Goal: Transaction & Acquisition: Download file/media

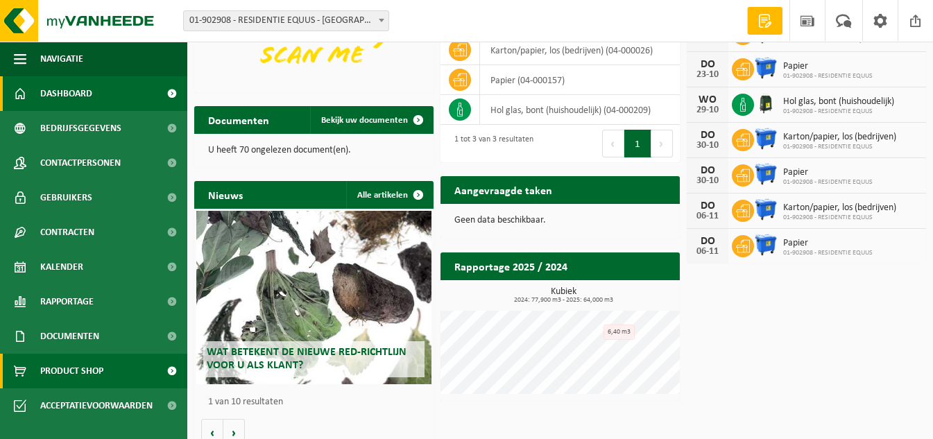
scroll to position [181, 0]
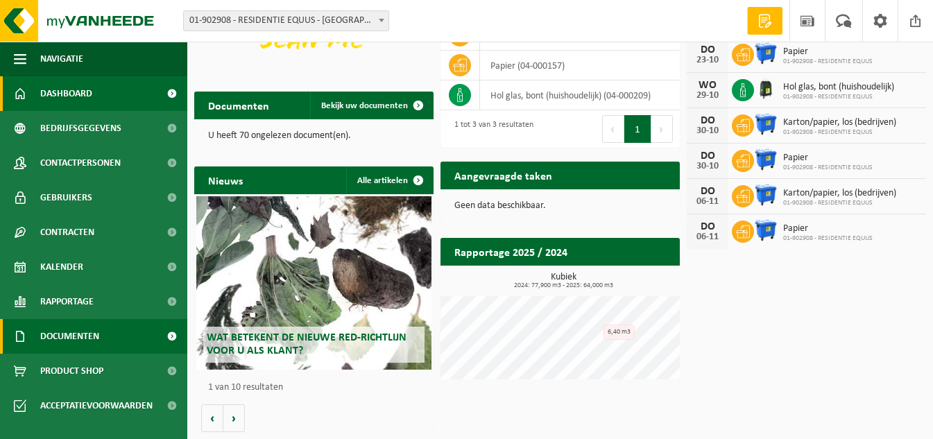
click at [66, 337] on span "Documenten" at bounding box center [69, 336] width 59 height 35
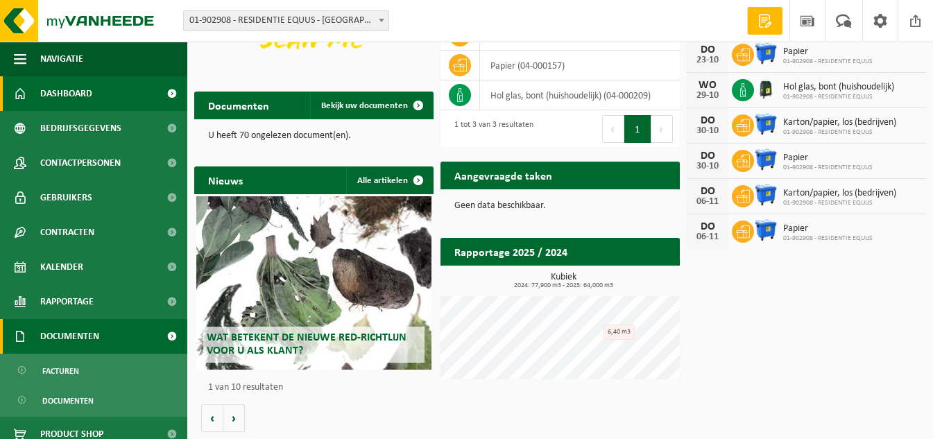
click at [66, 337] on span "Documenten" at bounding box center [69, 336] width 59 height 35
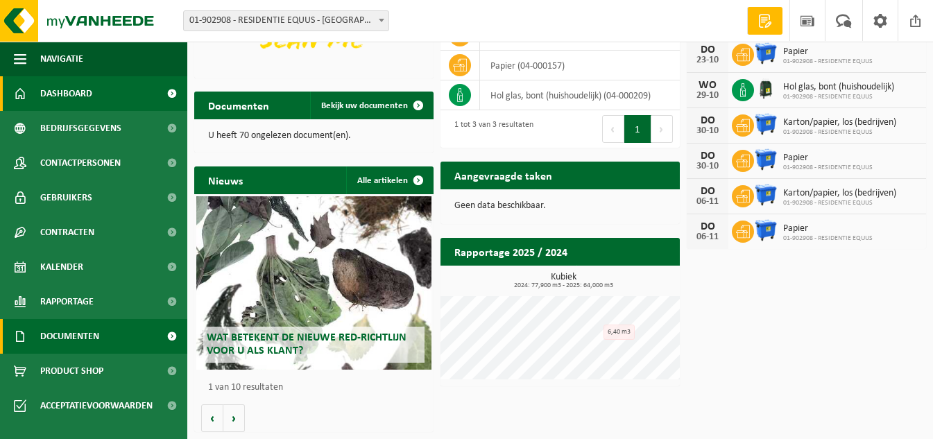
click at [66, 337] on span "Documenten" at bounding box center [69, 336] width 59 height 35
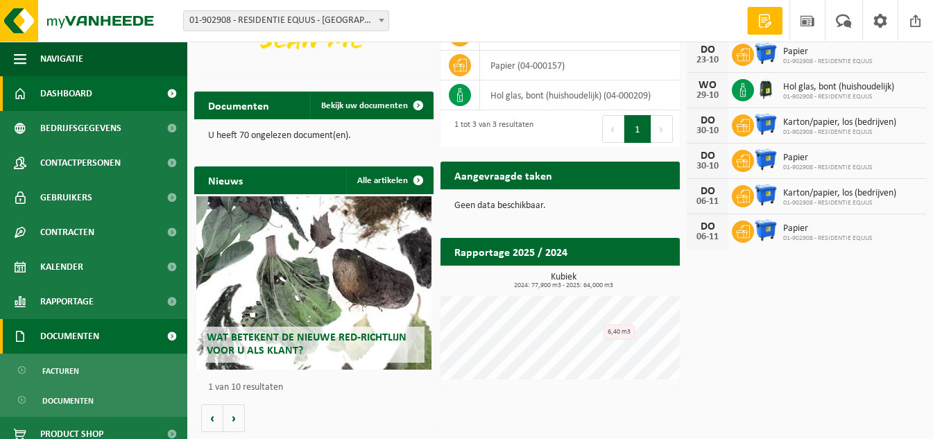
click at [66, 337] on span "Documenten" at bounding box center [69, 336] width 59 height 35
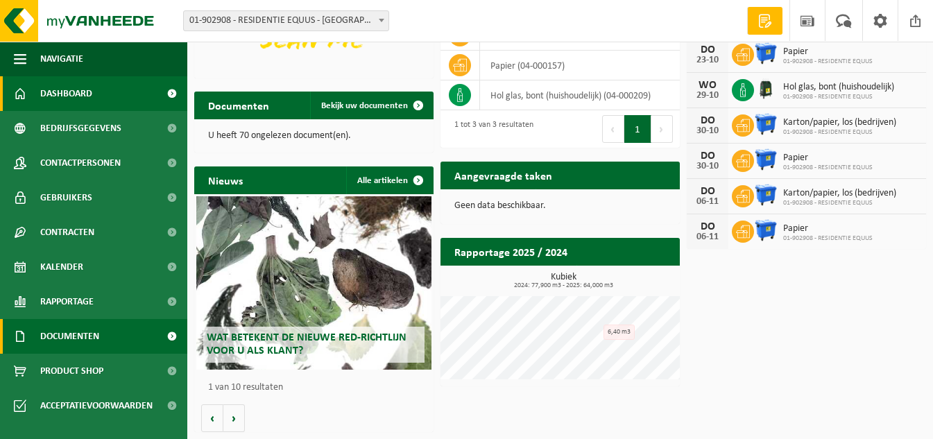
click at [85, 327] on span "Documenten" at bounding box center [69, 336] width 59 height 35
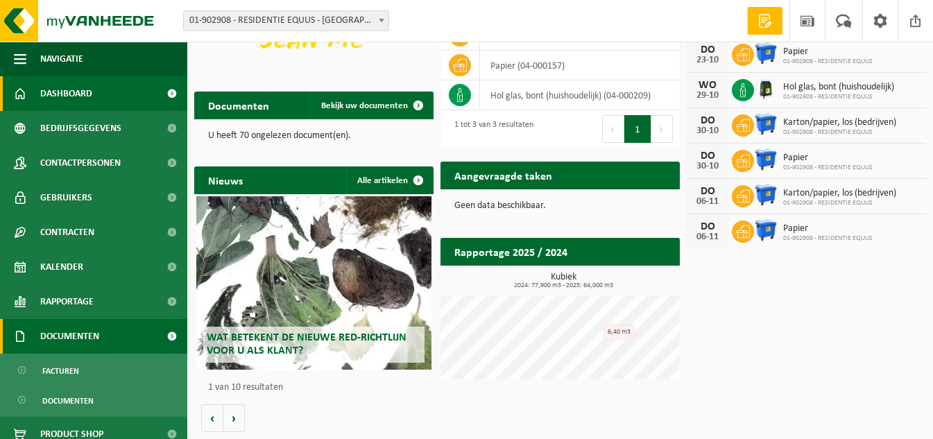
click at [19, 332] on span at bounding box center [20, 336] width 12 height 35
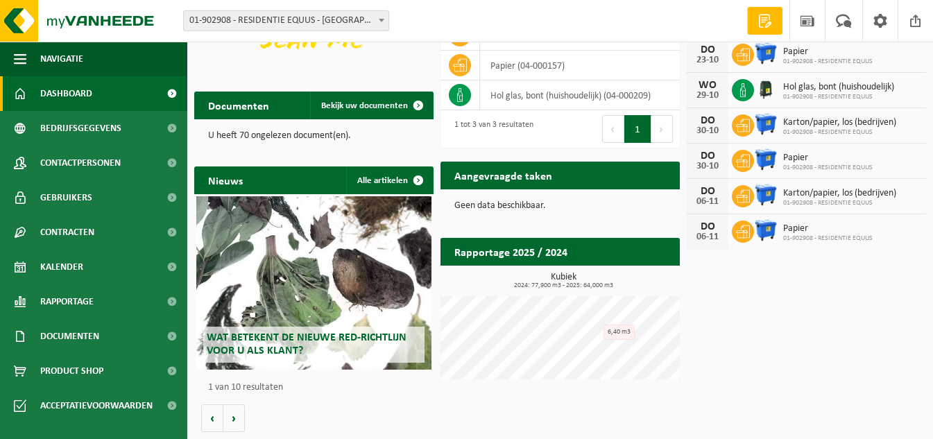
click at [83, 103] on span "Dashboard" at bounding box center [66, 93] width 52 height 35
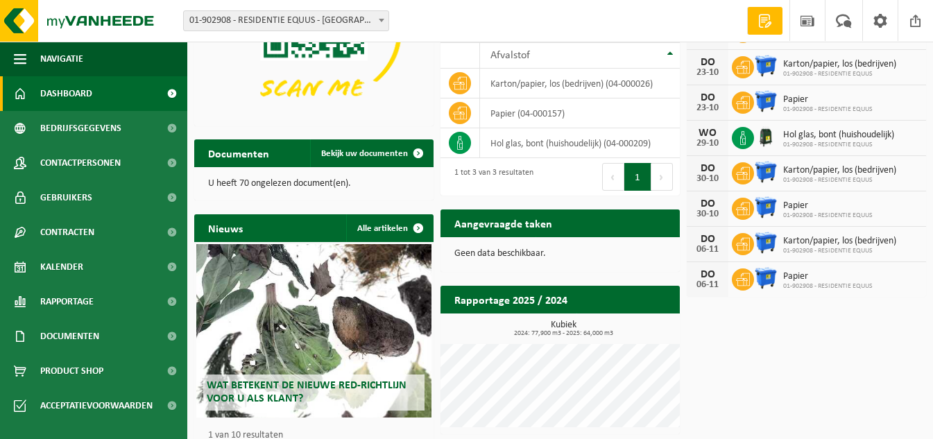
scroll to position [139, 0]
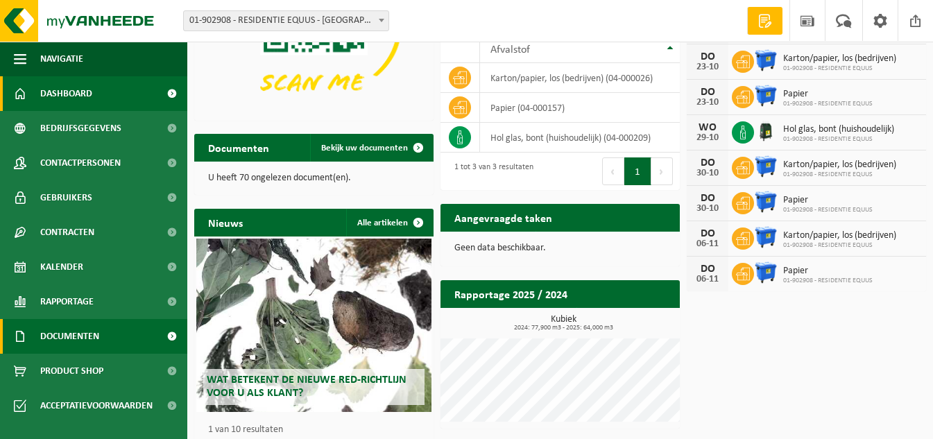
click at [71, 331] on span "Documenten" at bounding box center [69, 336] width 59 height 35
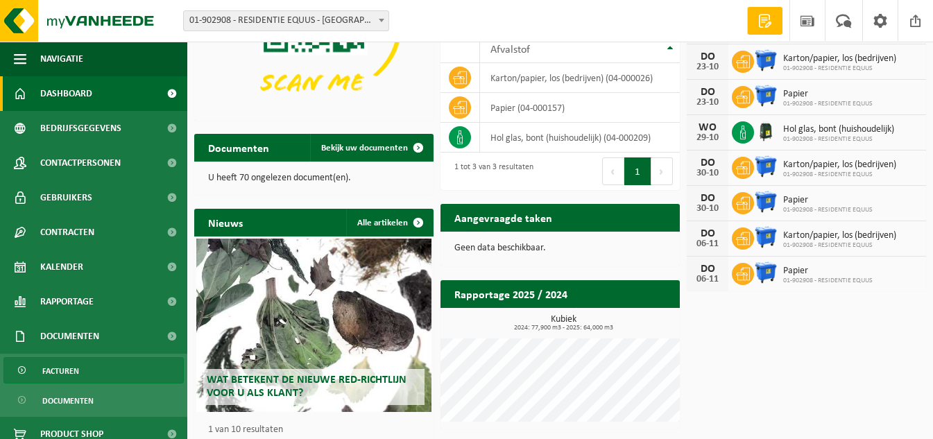
click at [56, 368] on span "Facturen" at bounding box center [60, 371] width 37 height 26
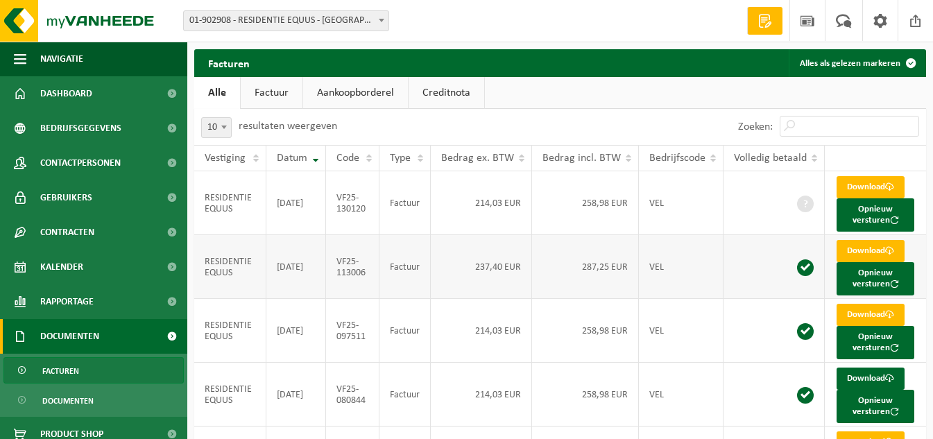
click at [800, 266] on span at bounding box center [805, 267] width 17 height 17
click at [858, 247] on link "Download" at bounding box center [870, 251] width 68 height 22
